Goal: Information Seeking & Learning: Check status

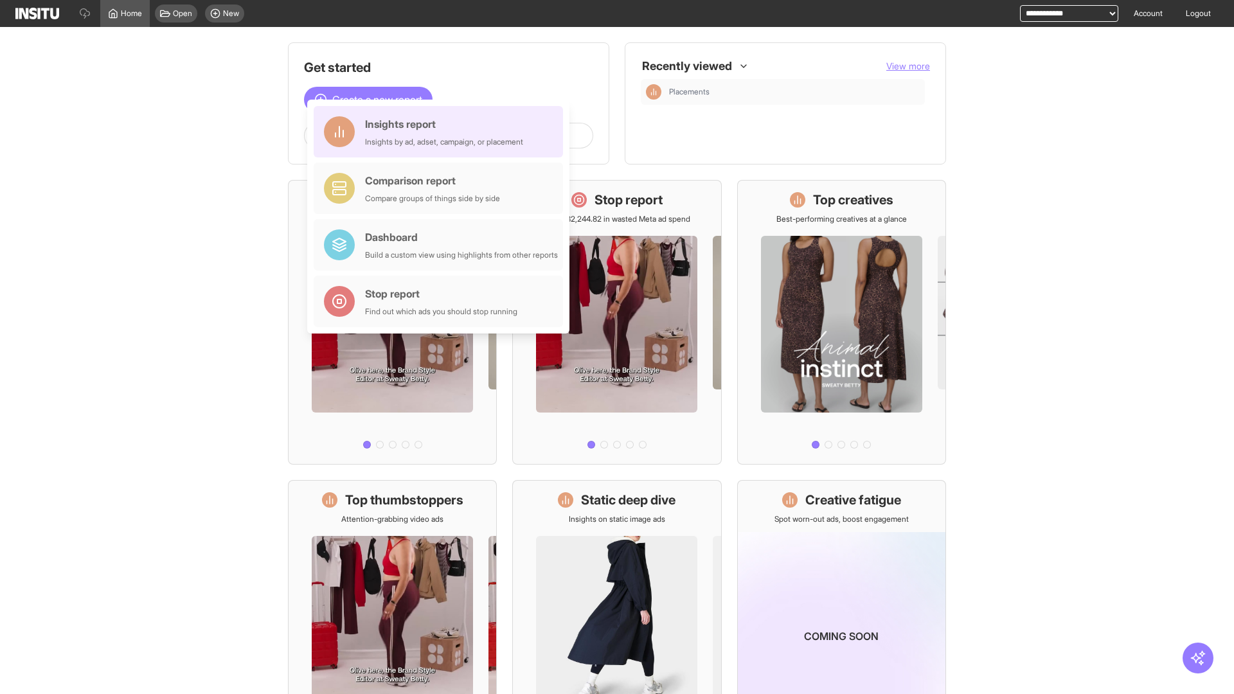
click at [441, 132] on div "Insights report Insights by ad, adset, campaign, or placement" at bounding box center [444, 131] width 158 height 31
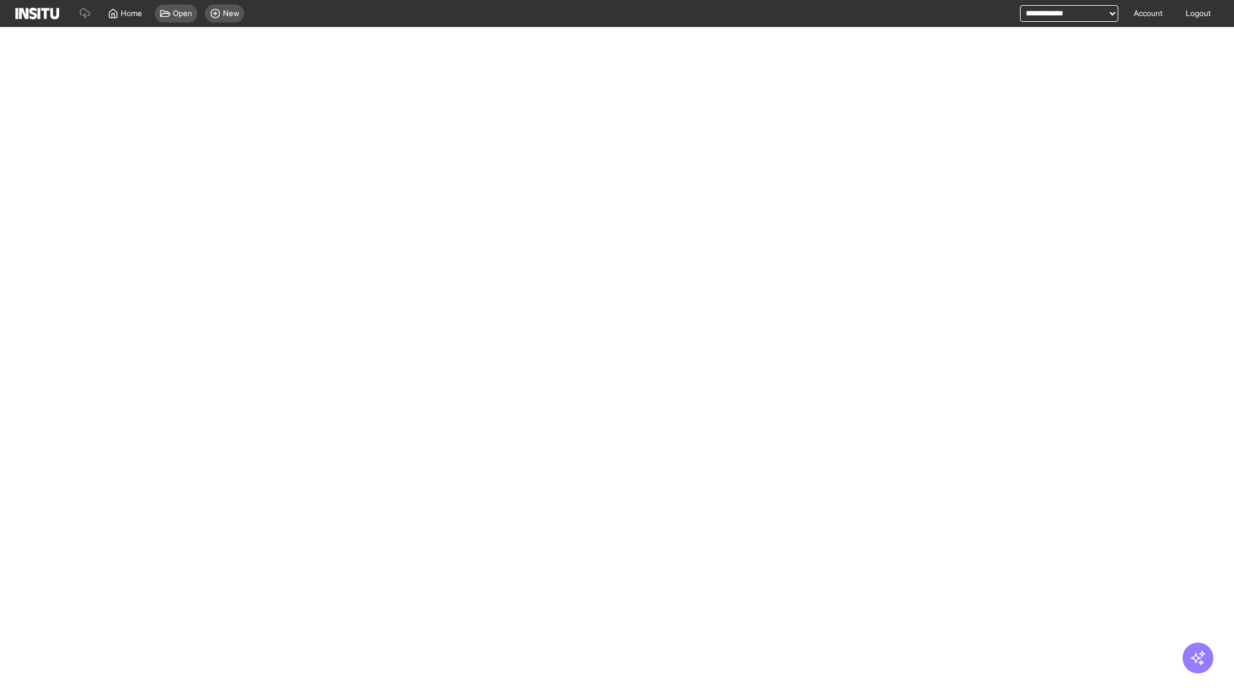
select select "**"
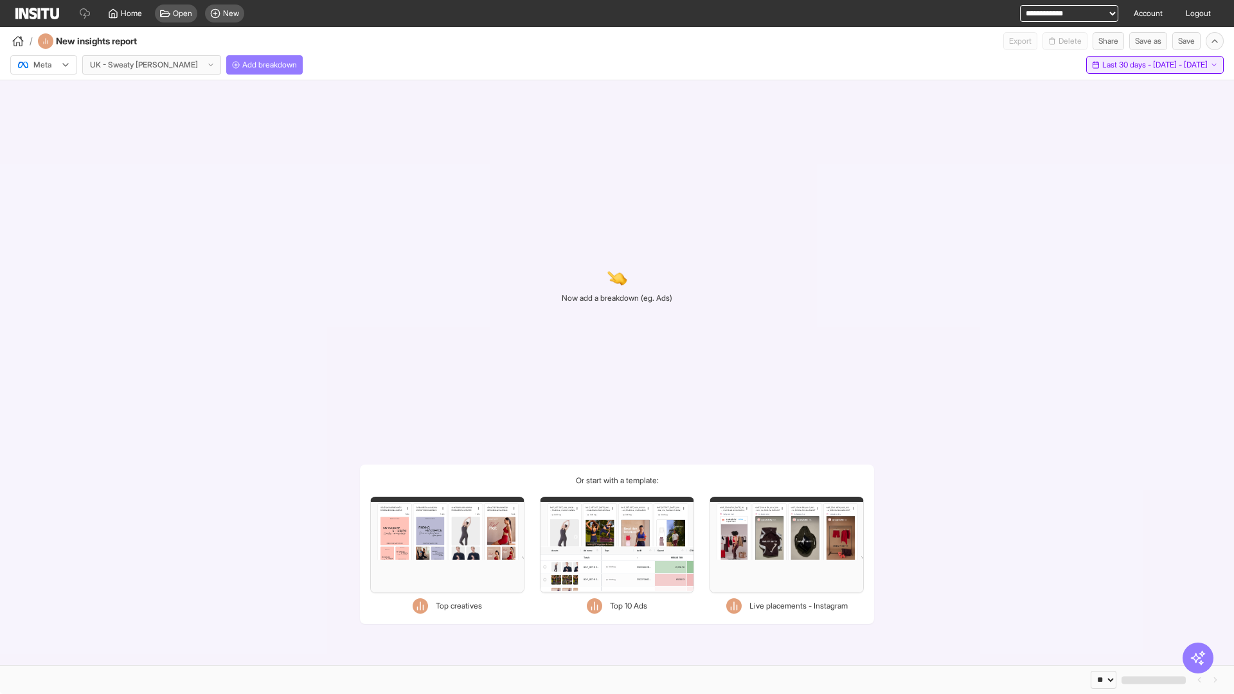
click at [1125, 65] on span "Last 30 days - [DATE] - [DATE]" at bounding box center [1154, 65] width 105 height 10
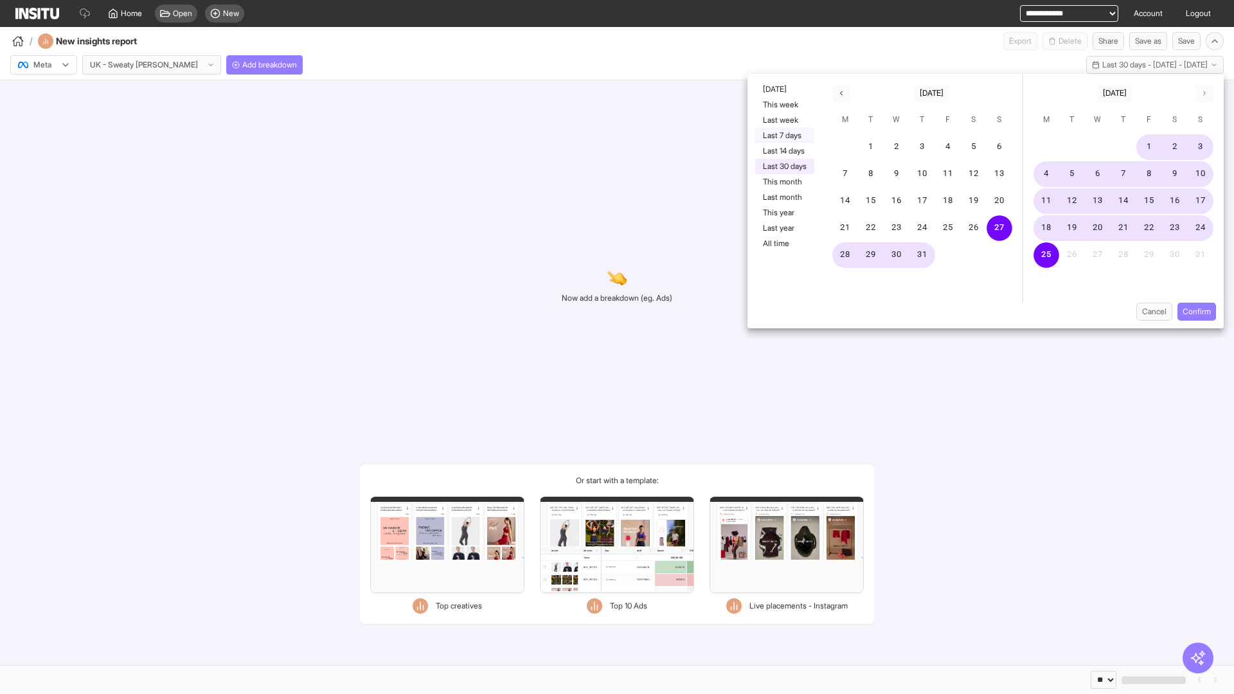
click at [783, 136] on button "Last 7 days" at bounding box center [784, 135] width 59 height 15
